Goal: Check status: Check status

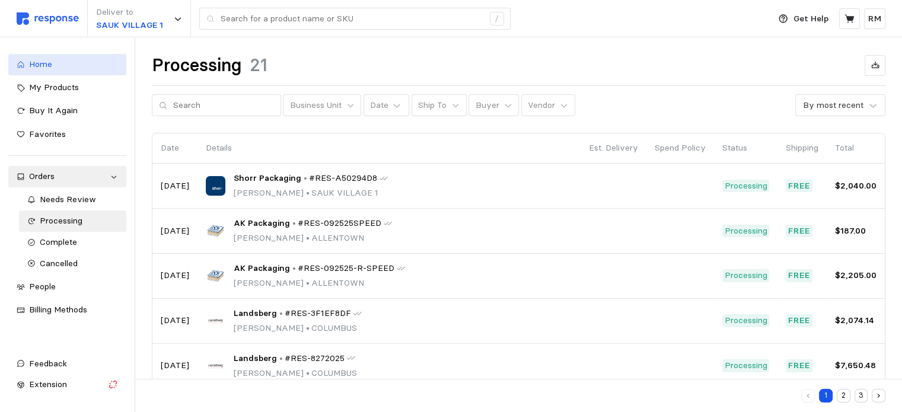
click at [37, 64] on span "Home" at bounding box center [40, 64] width 23 height 11
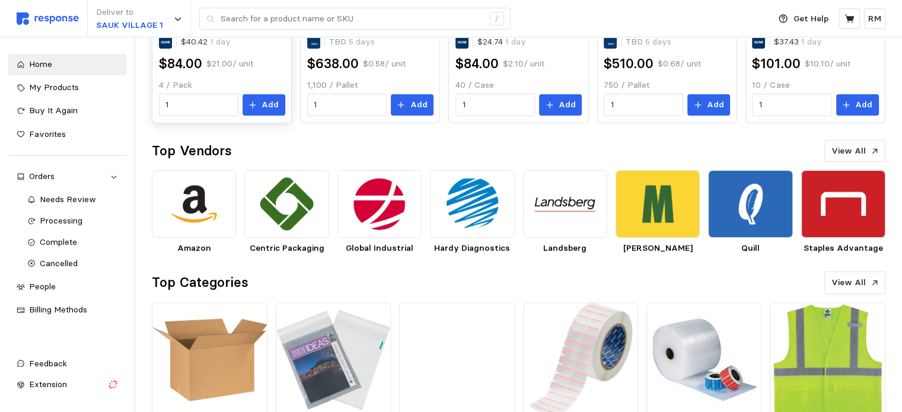
scroll to position [335, 0]
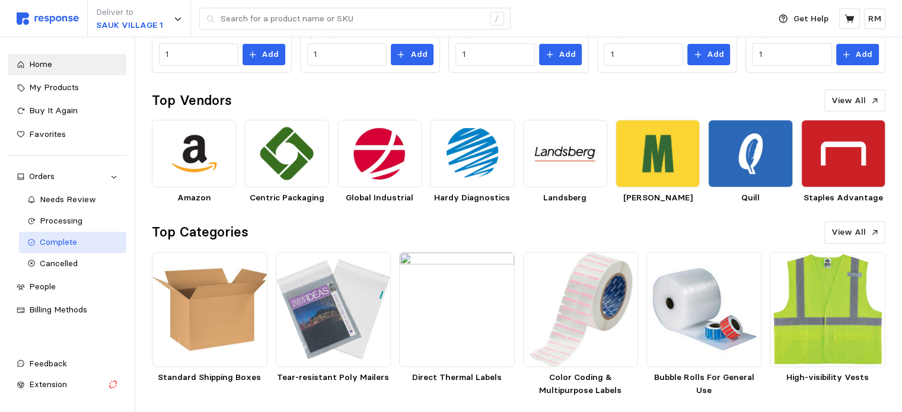
click at [74, 243] on span "Complete" at bounding box center [58, 241] width 37 height 11
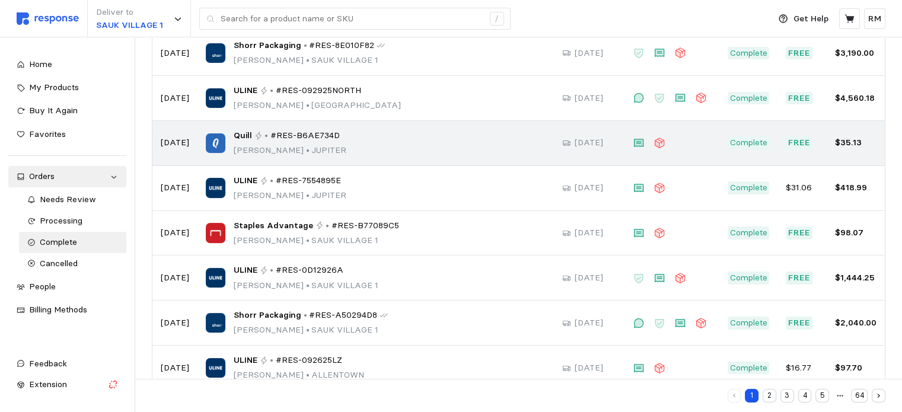
scroll to position [141, 0]
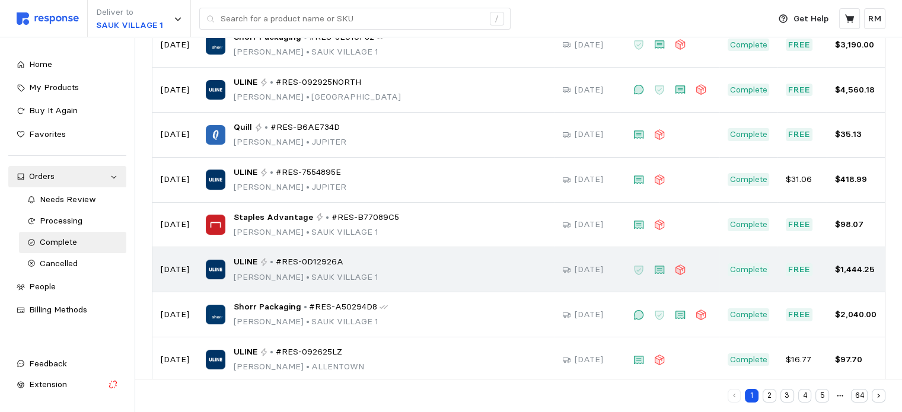
click at [269, 278] on p "Rocio Mendoza • SAUK VILLAGE 1" at bounding box center [306, 277] width 145 height 13
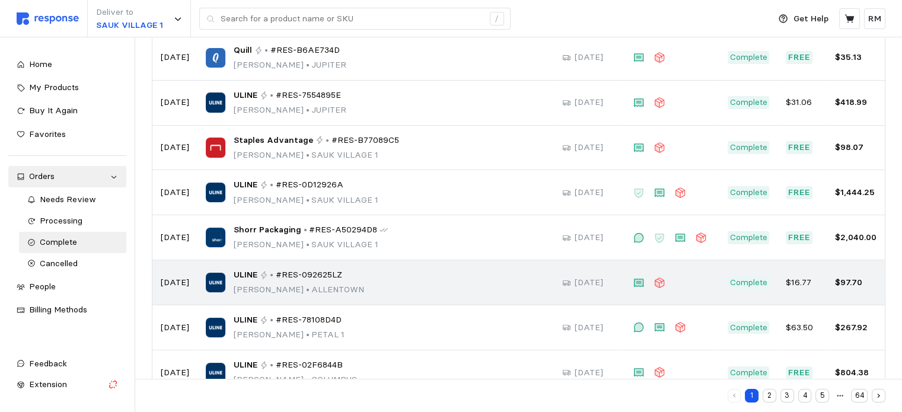
scroll to position [218, 0]
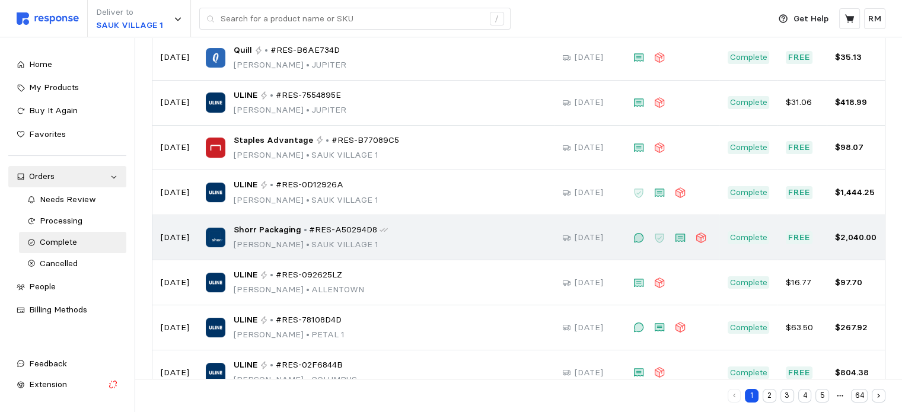
click at [391, 244] on div "Shorr Packaging • #RES-A50294D8 Rocio Mendoza • SAUK VILLAGE 1" at bounding box center [376, 237] width 340 height 28
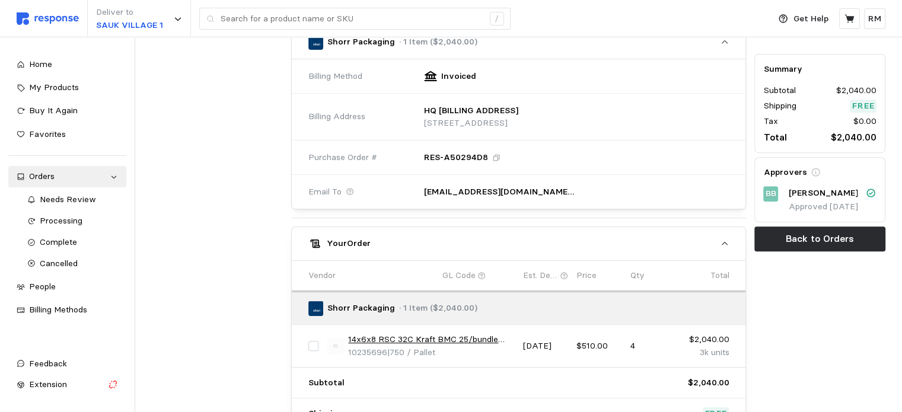
scroll to position [597, 0]
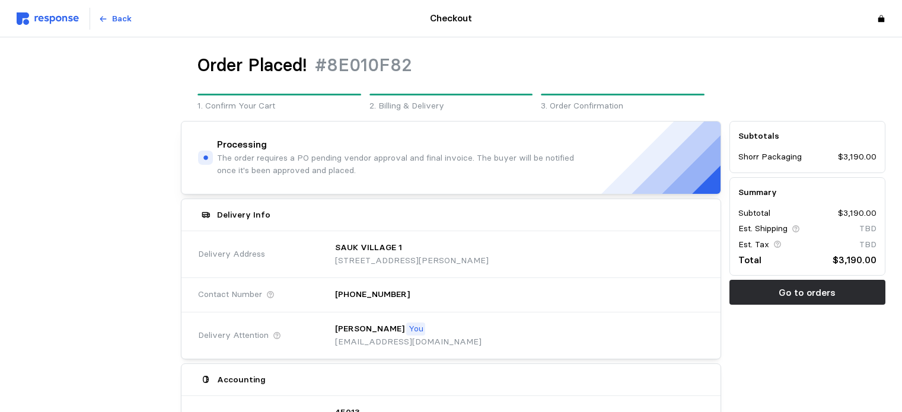
scroll to position [419, 0]
